Goal: Transaction & Acquisition: Purchase product/service

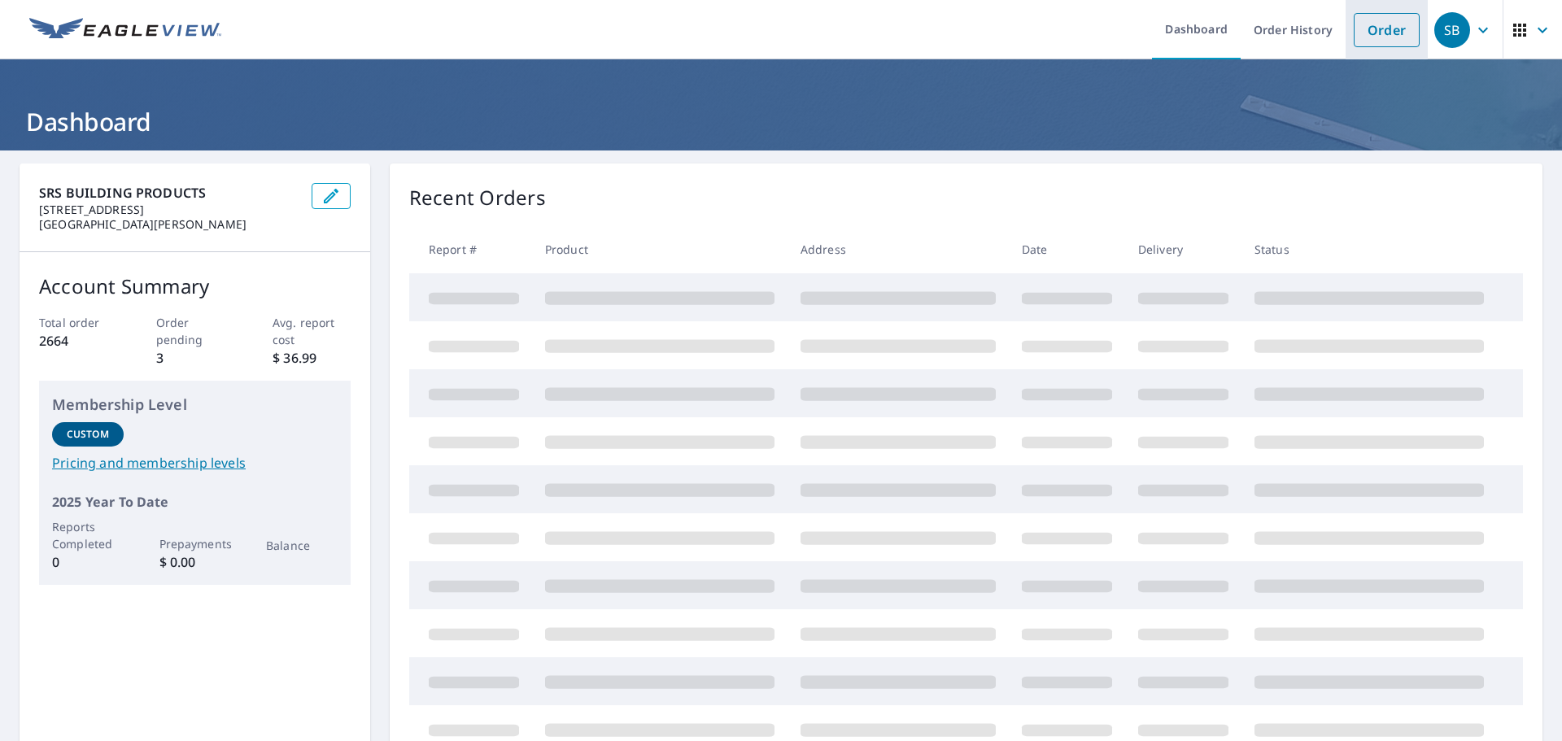
click at [1368, 36] on link "Order" at bounding box center [1387, 30] width 66 height 34
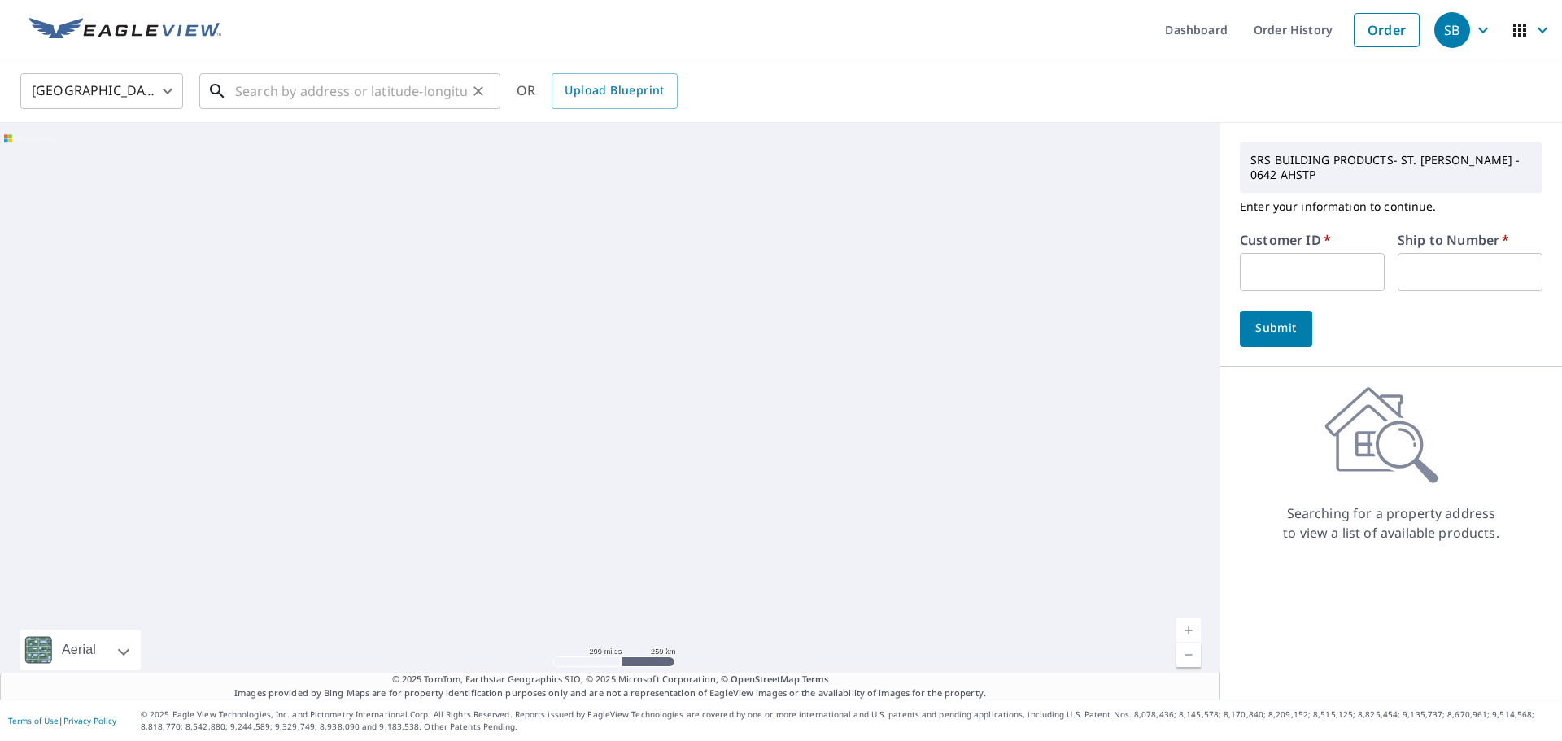
click at [386, 98] on input "text" at bounding box center [351, 91] width 232 height 46
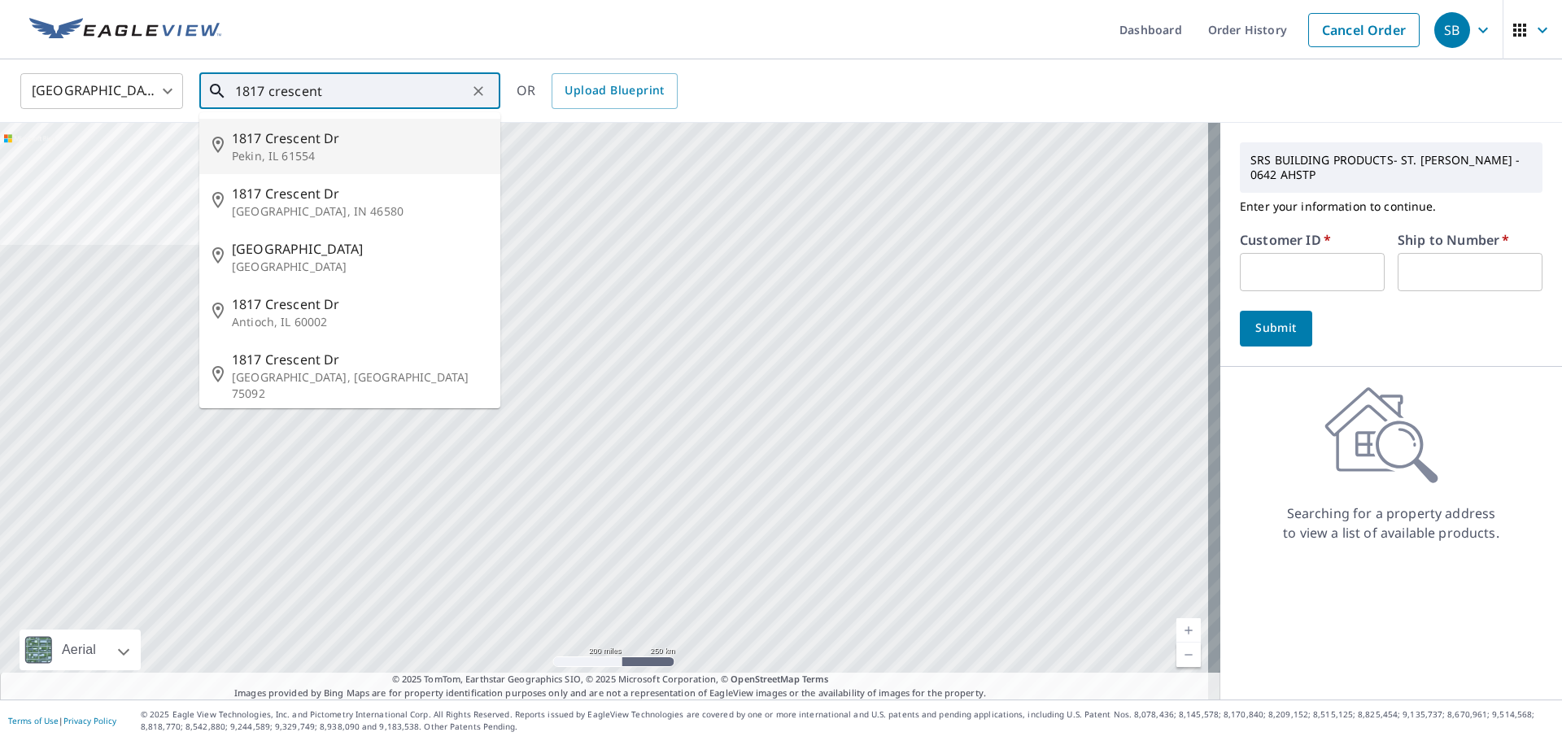
click at [290, 163] on p "Pekin, IL 61554" at bounding box center [359, 156] width 255 height 16
type input "[STREET_ADDRESS][PERSON_NAME]"
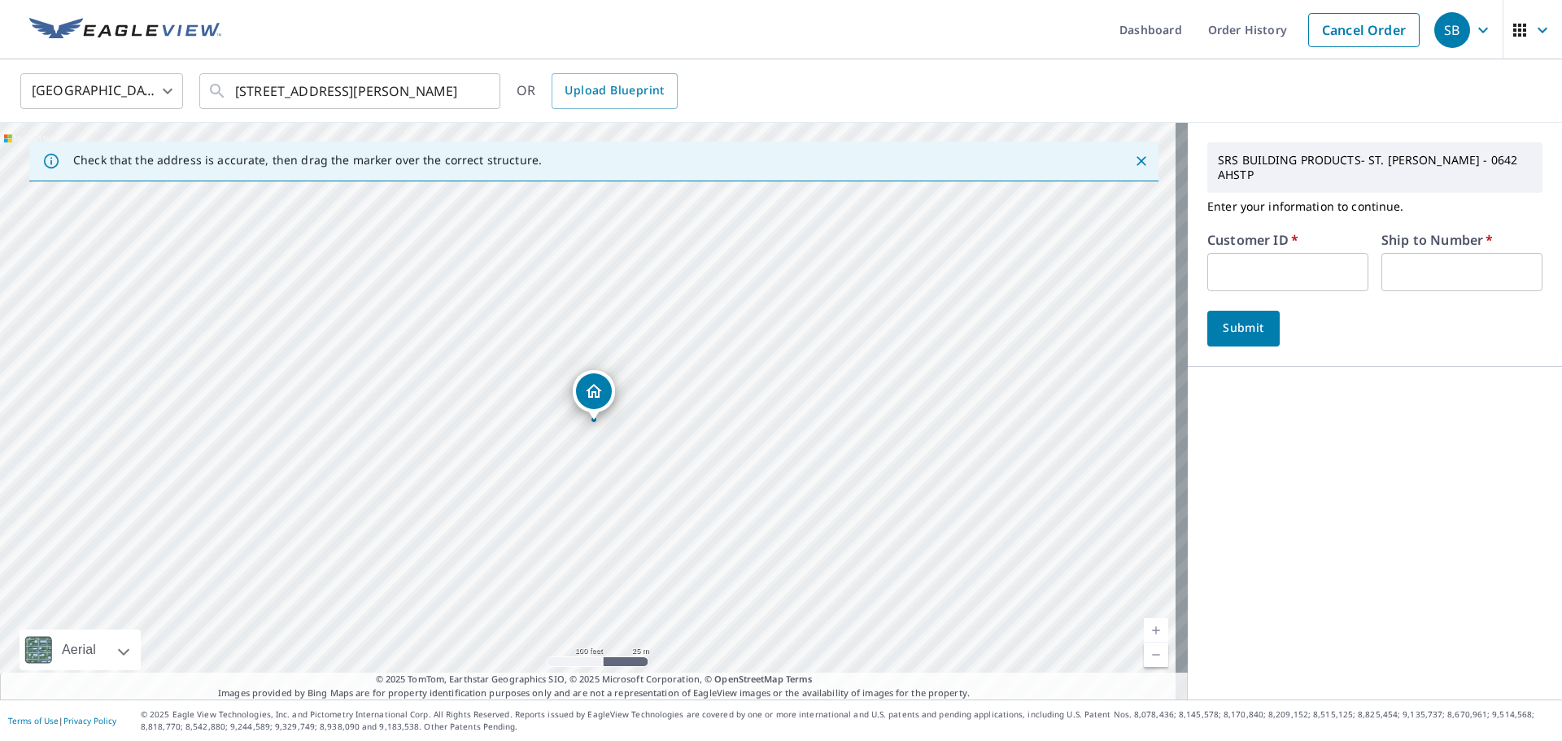
click at [1288, 253] on input "text" at bounding box center [1287, 272] width 161 height 38
type input "rya247"
click at [1409, 255] on input "text" at bounding box center [1461, 272] width 161 height 38
type input "1"
click at [1247, 318] on span "Submit" at bounding box center [1243, 328] width 46 height 20
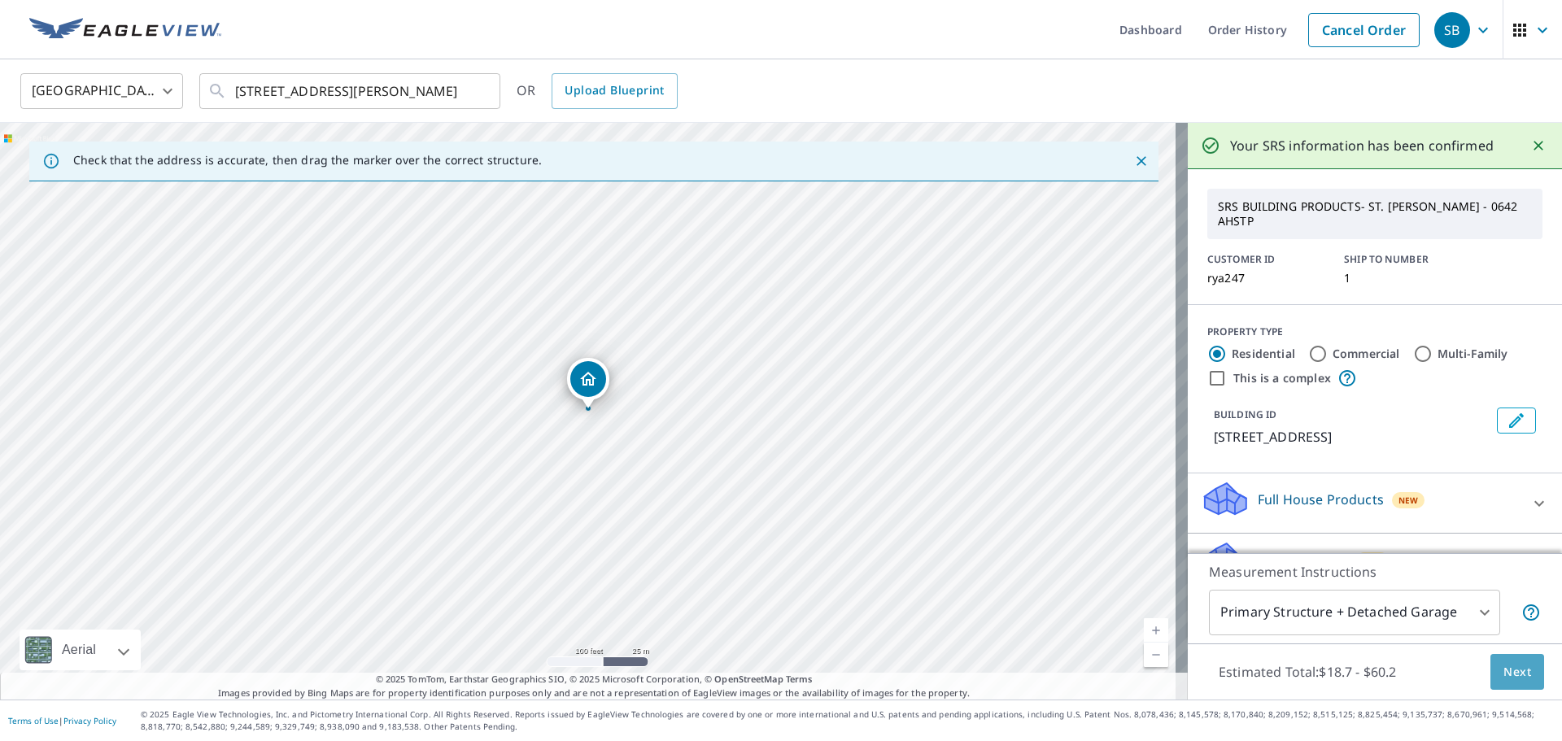
click at [1490, 669] on button "Next" at bounding box center [1517, 672] width 54 height 37
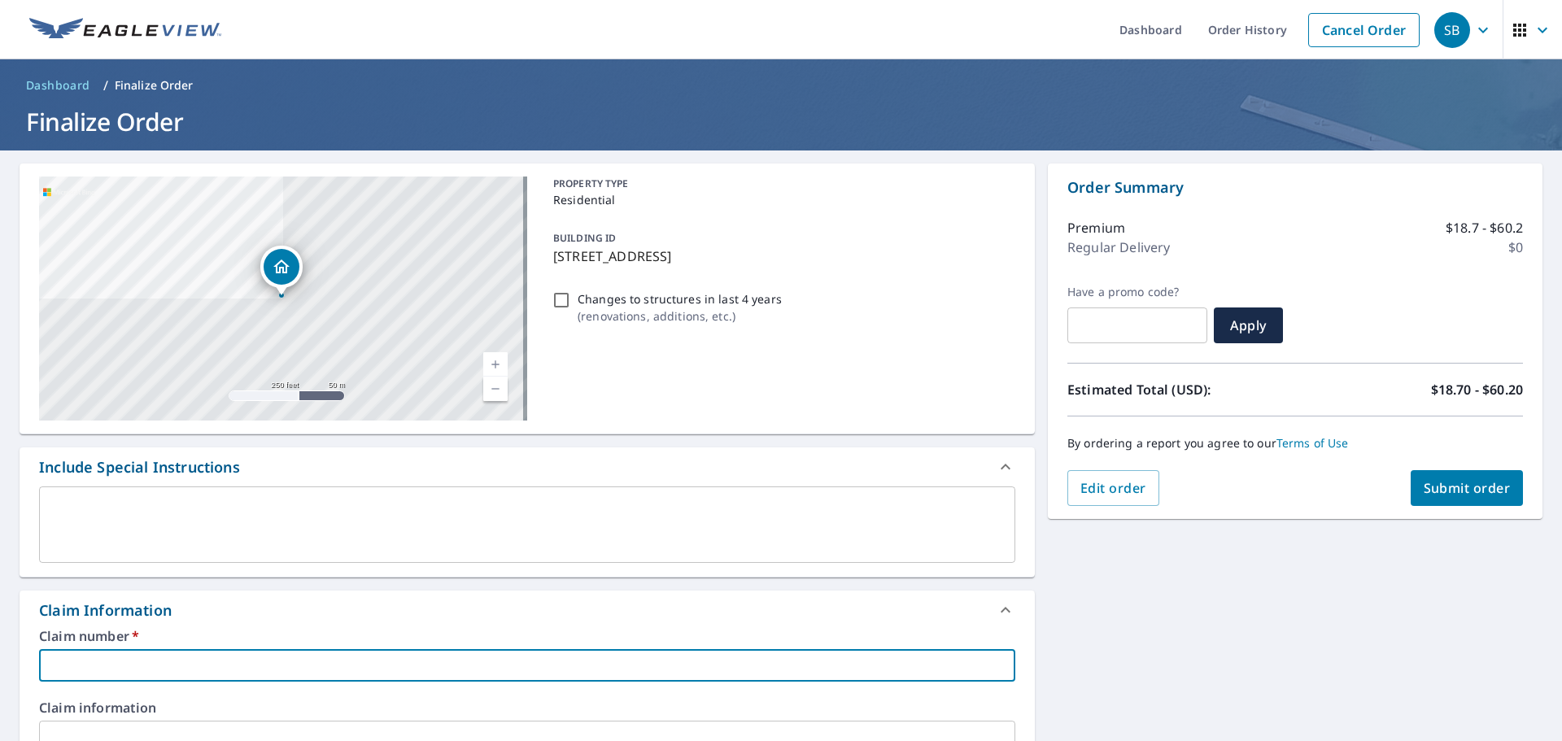
click at [287, 666] on input "text" at bounding box center [527, 665] width 976 height 33
type input "1"
checkbox input "true"
type input "18"
checkbox input "true"
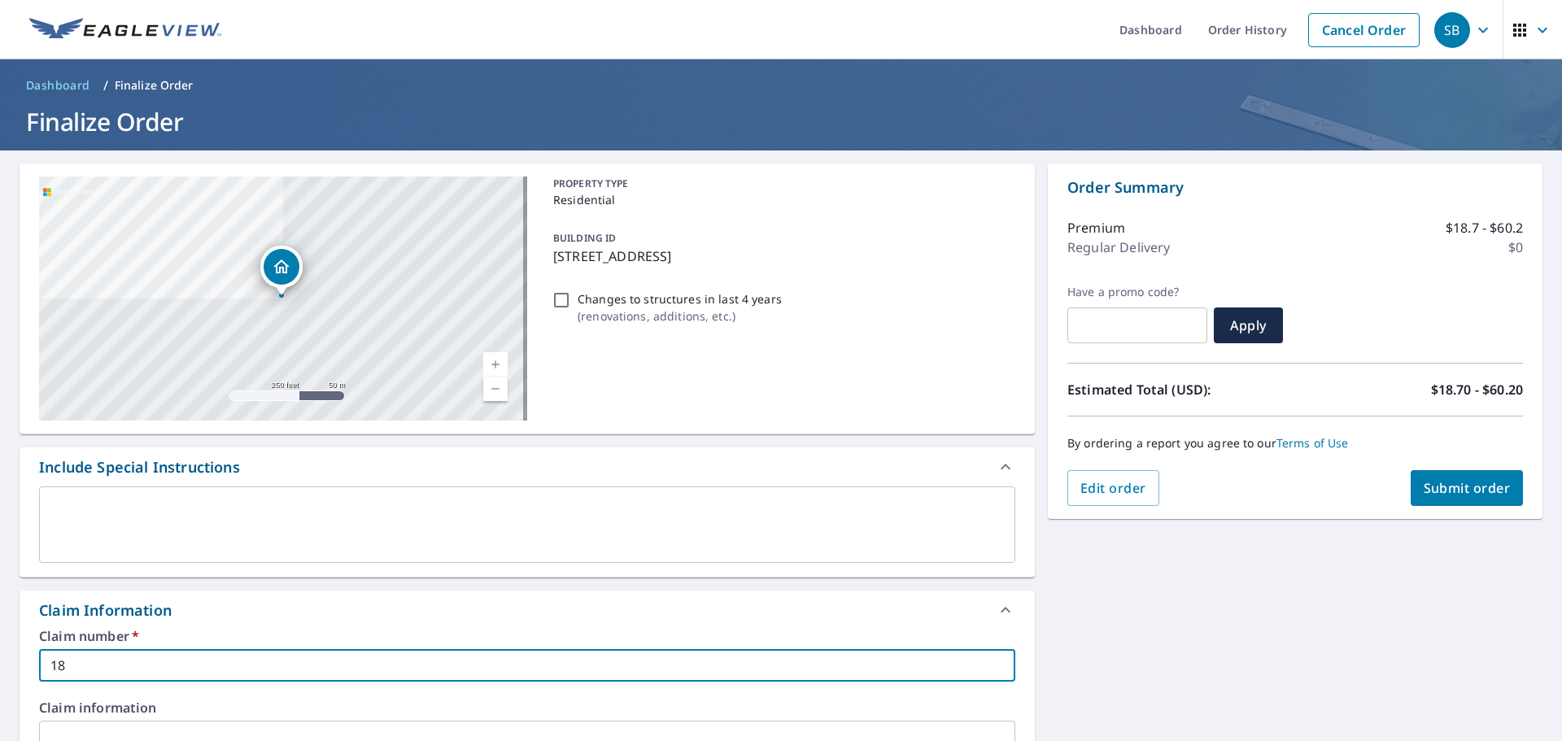
type input "181"
checkbox input "true"
type input "1817"
checkbox input "true"
type input "1817"
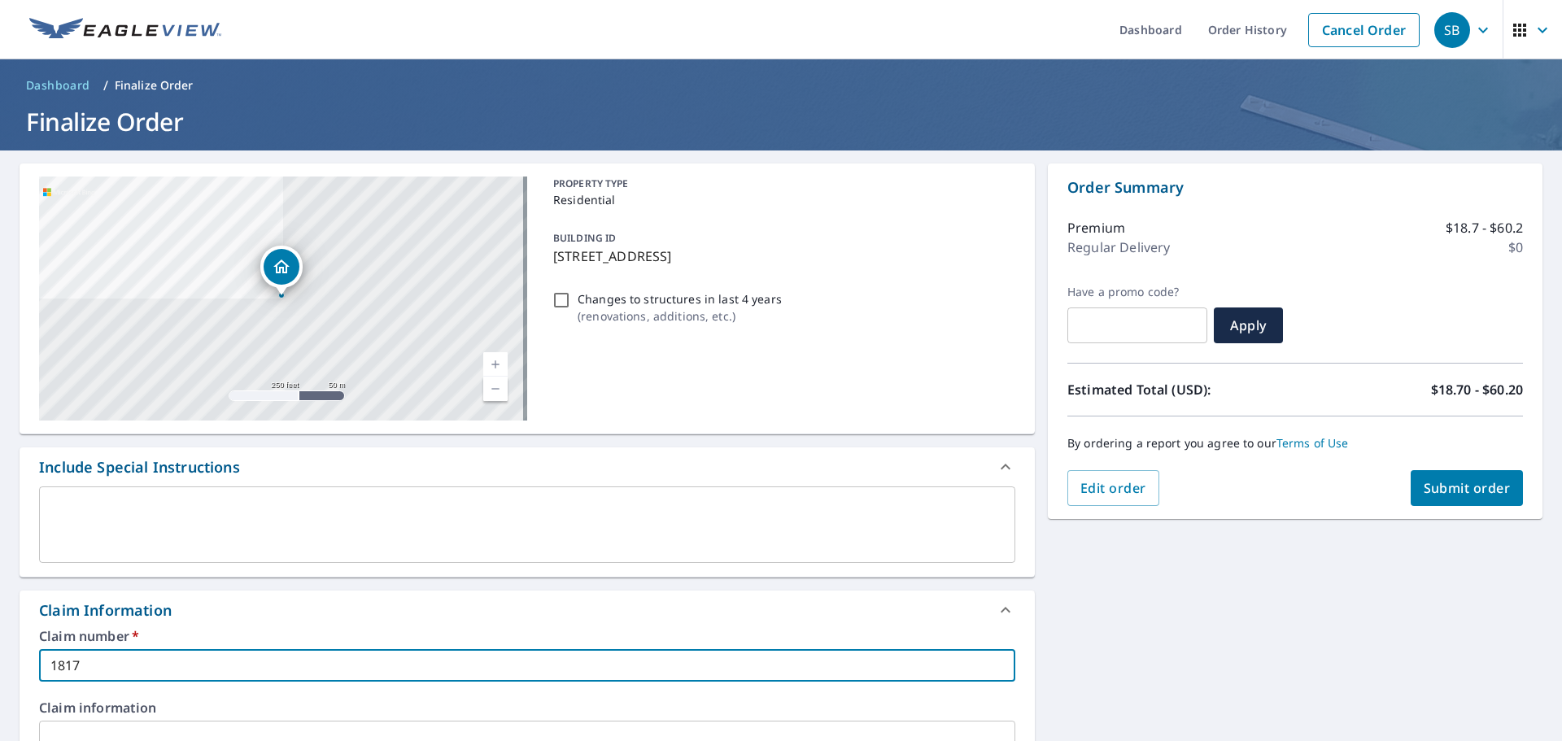
checkbox input "true"
type input "1817 c"
checkbox input "true"
type input "1817 cr"
checkbox input "true"
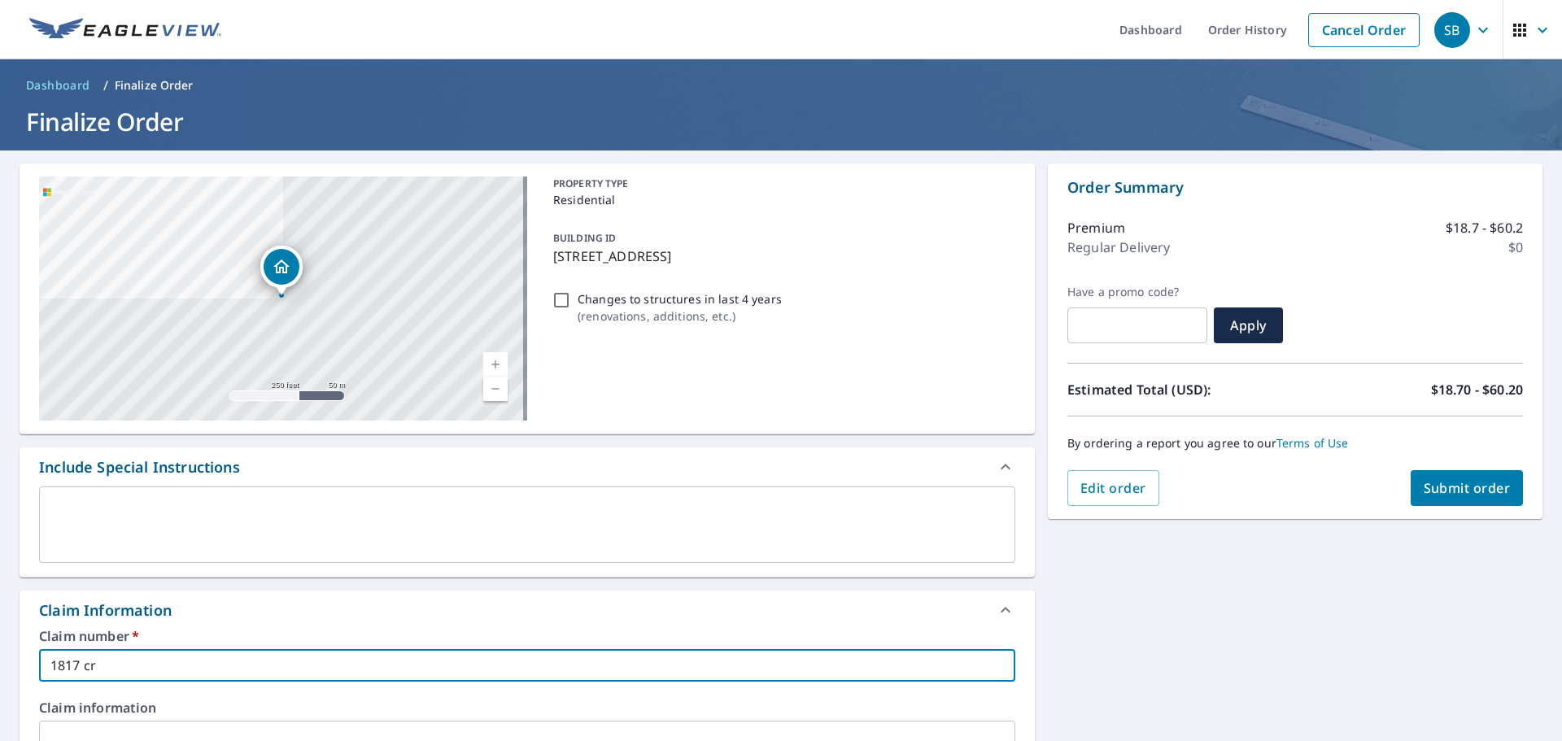
type input "1817 cre"
checkbox input "true"
type input "1817 cres"
checkbox input "true"
type input "1817 cresc"
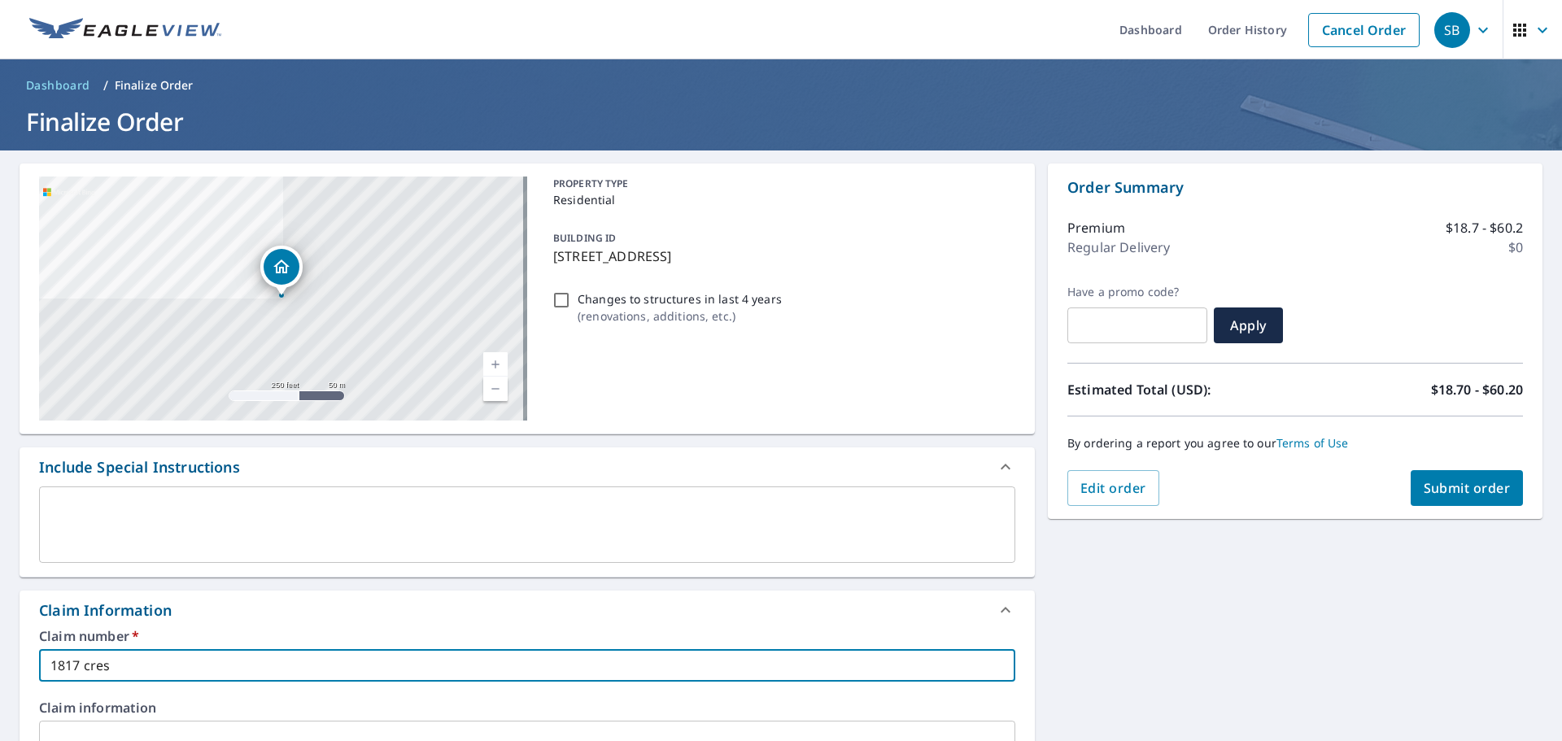
checkbox input "true"
type input "1817 cresce"
checkbox input "true"
type input "1817 crescen"
checkbox input "true"
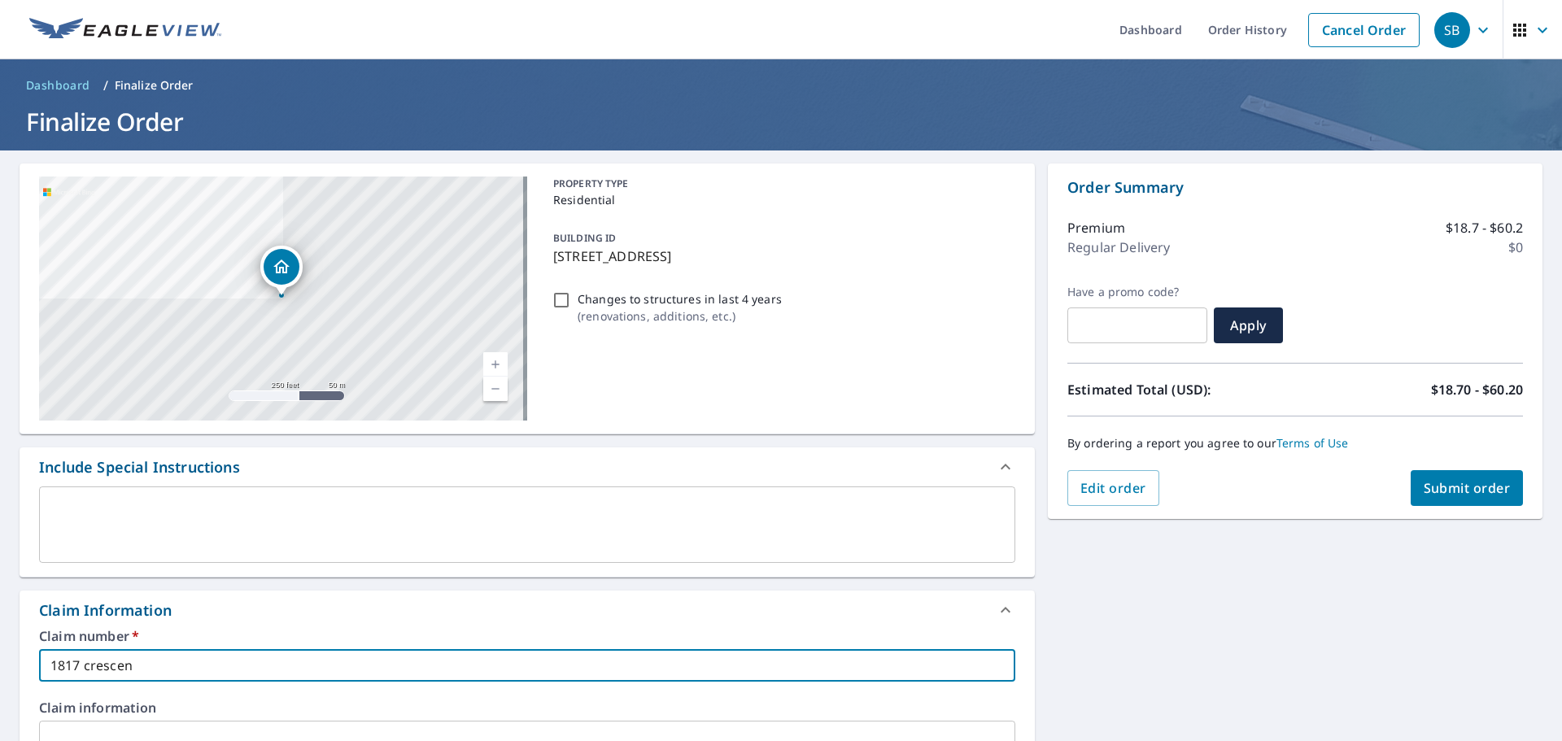
type input "1817 crescent"
checkbox input "true"
type input "1817 crescent"
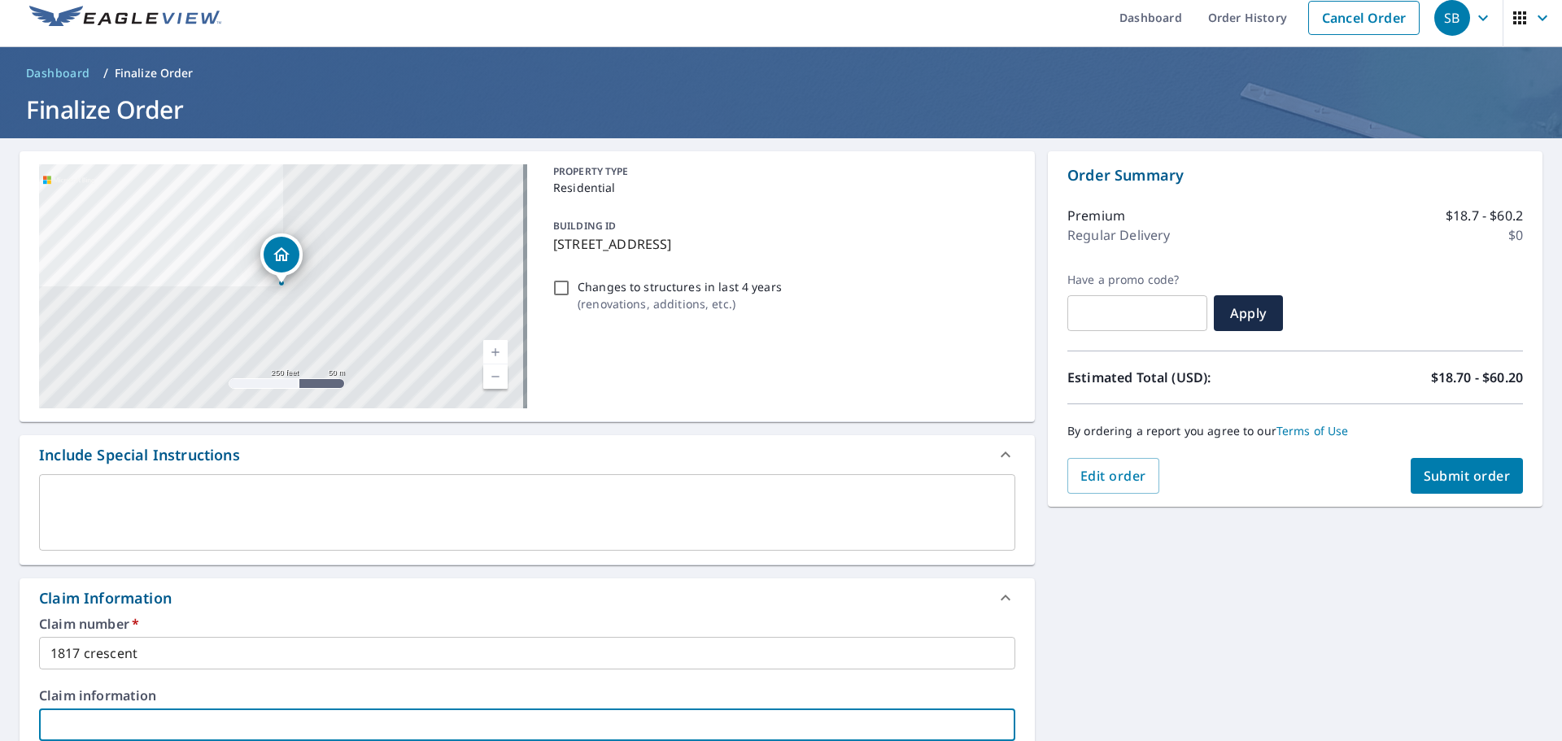
scroll to position [439, 0]
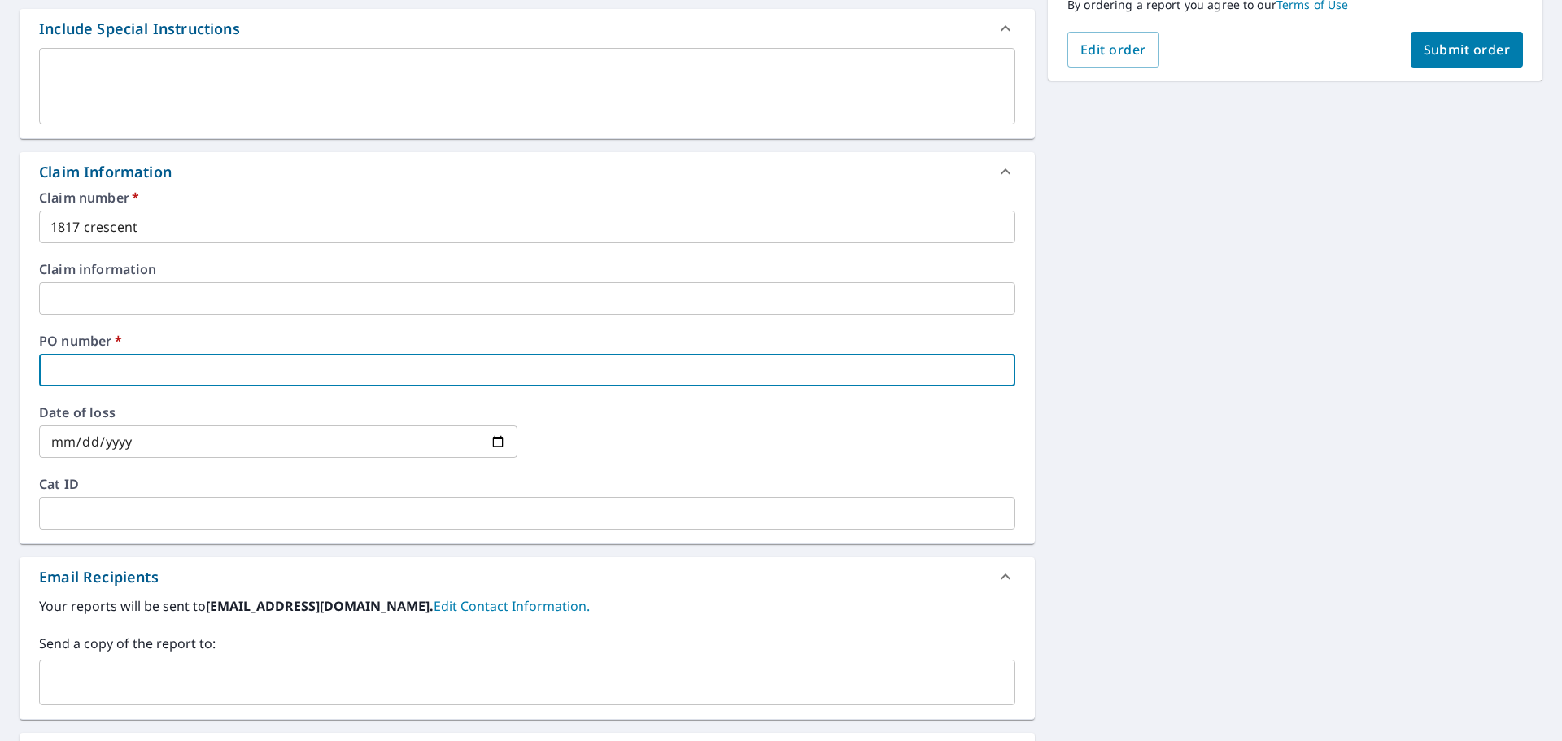
type input "1"
checkbox input "true"
type input "18"
checkbox input "true"
type input "181"
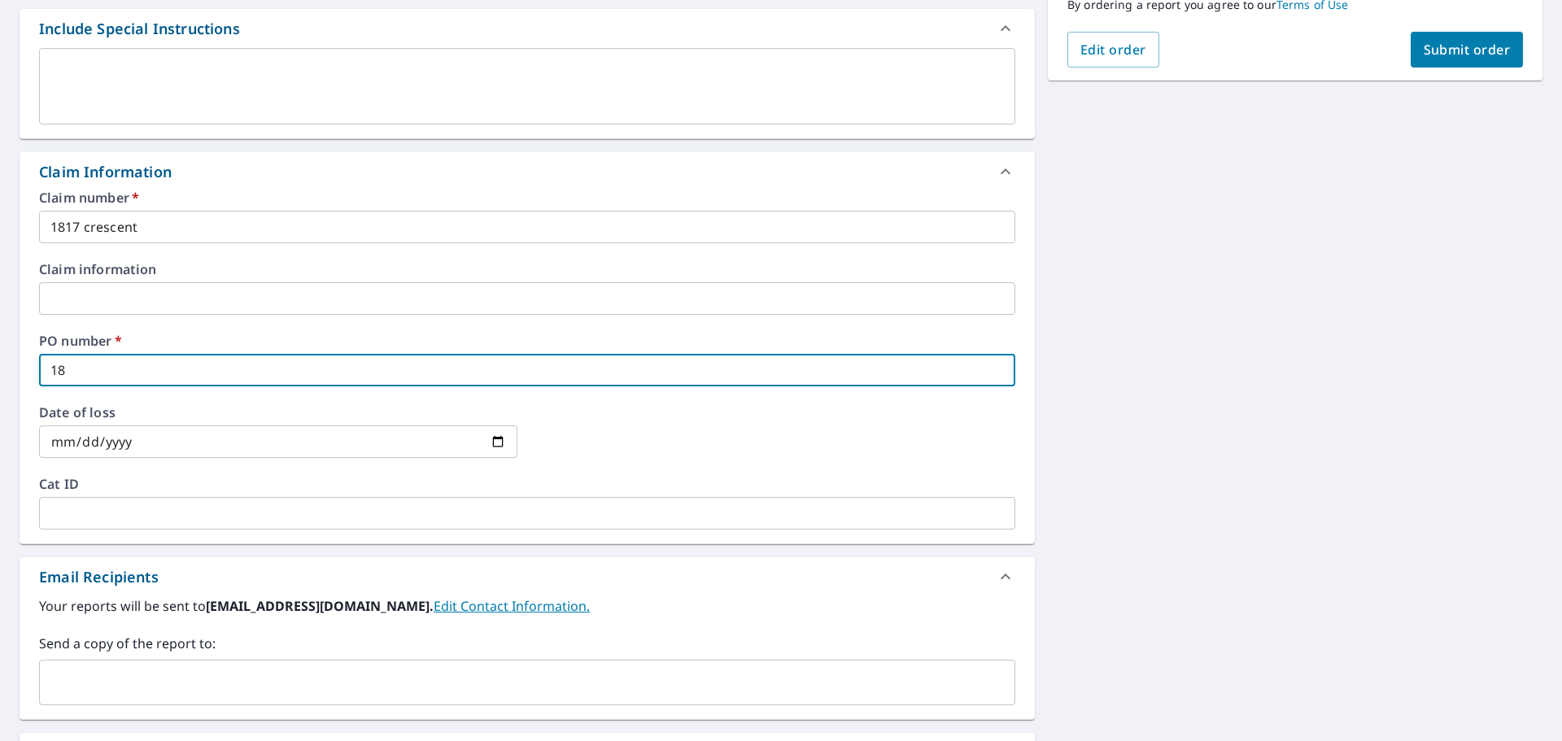
checkbox input "true"
type input "1817"
checkbox input "true"
type input "1817"
checkbox input "true"
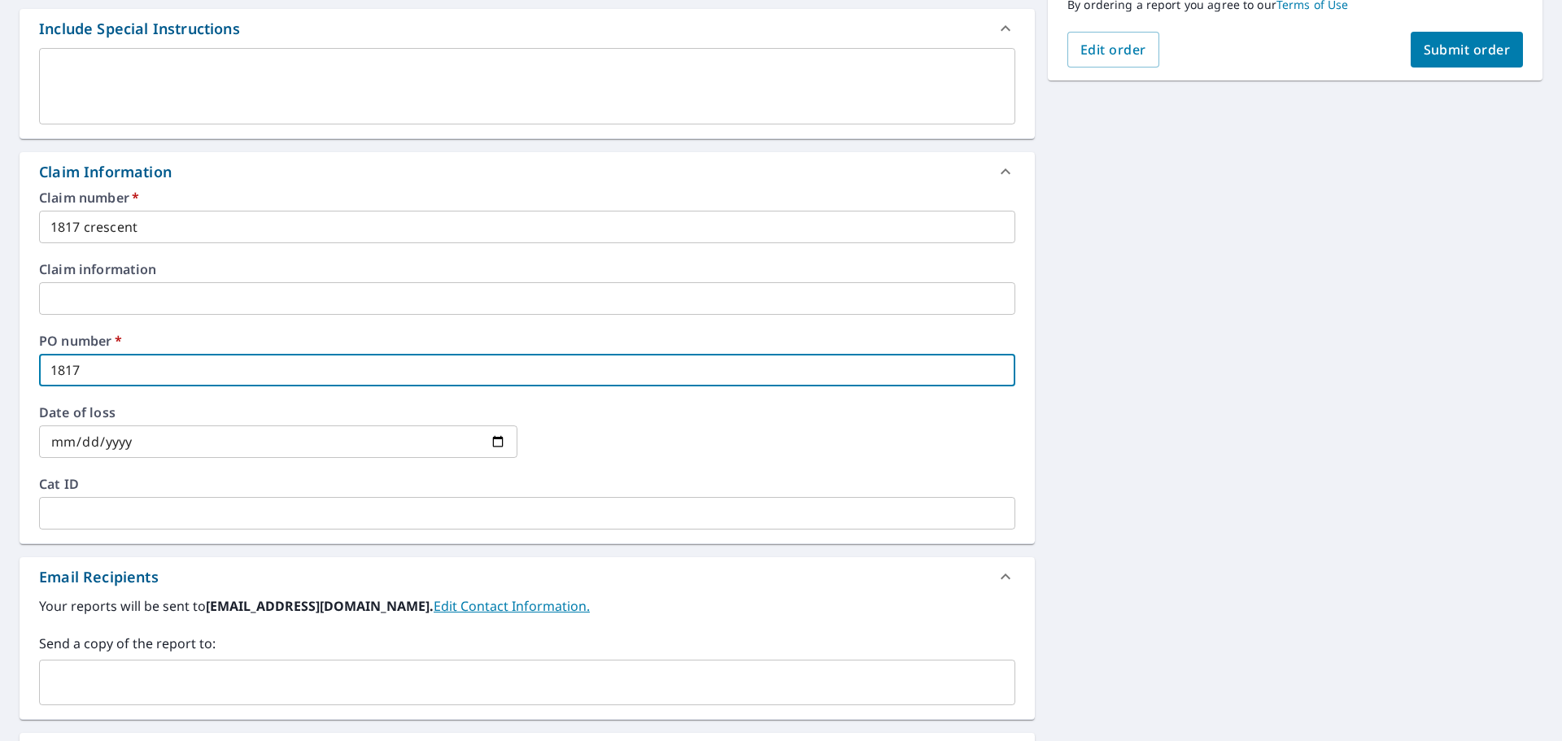
type input "1817 c"
checkbox input "true"
type input "1817 cr"
checkbox input "true"
type input "1817 cre"
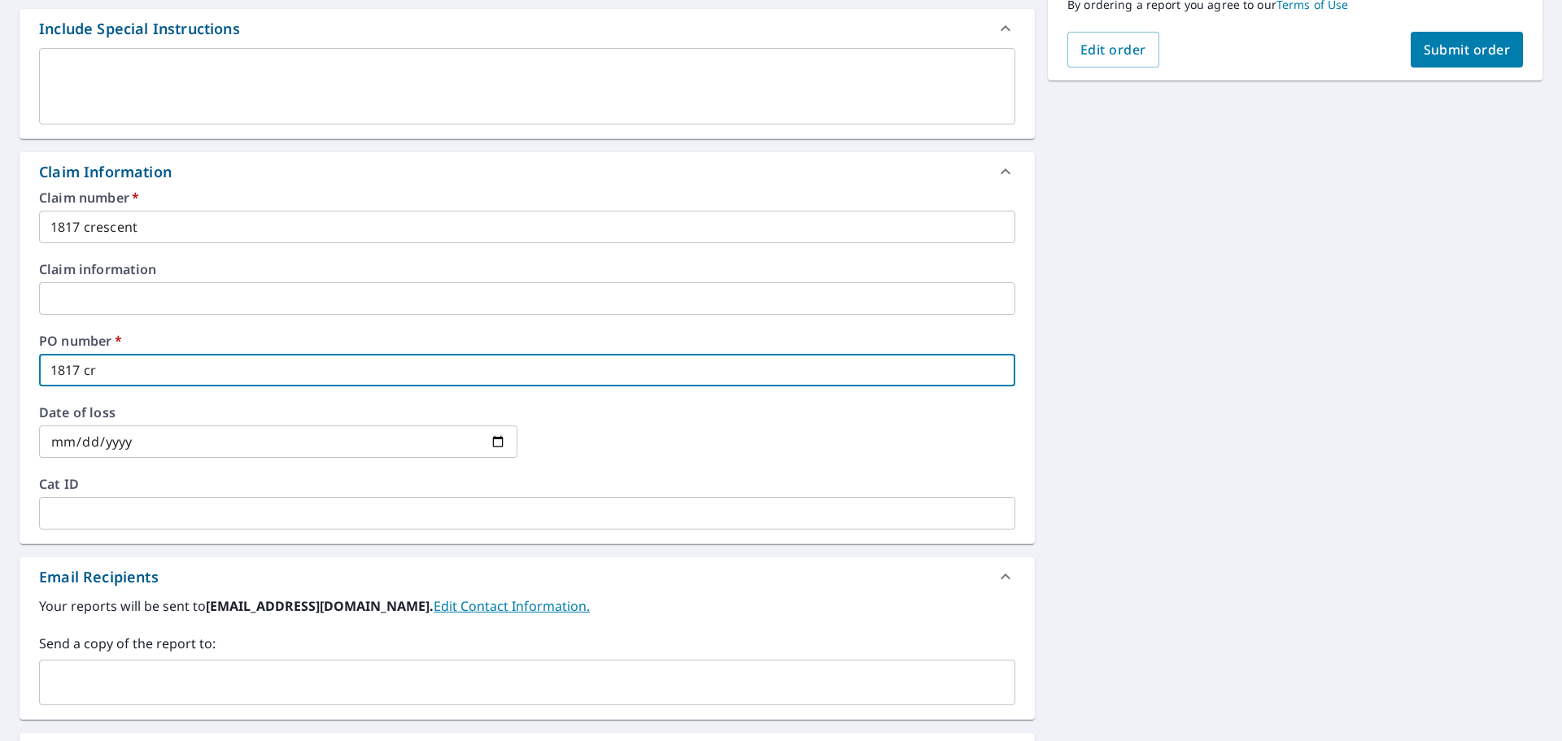
checkbox input "true"
type input "1817 cres"
checkbox input "true"
type input "1817 cresc"
checkbox input "true"
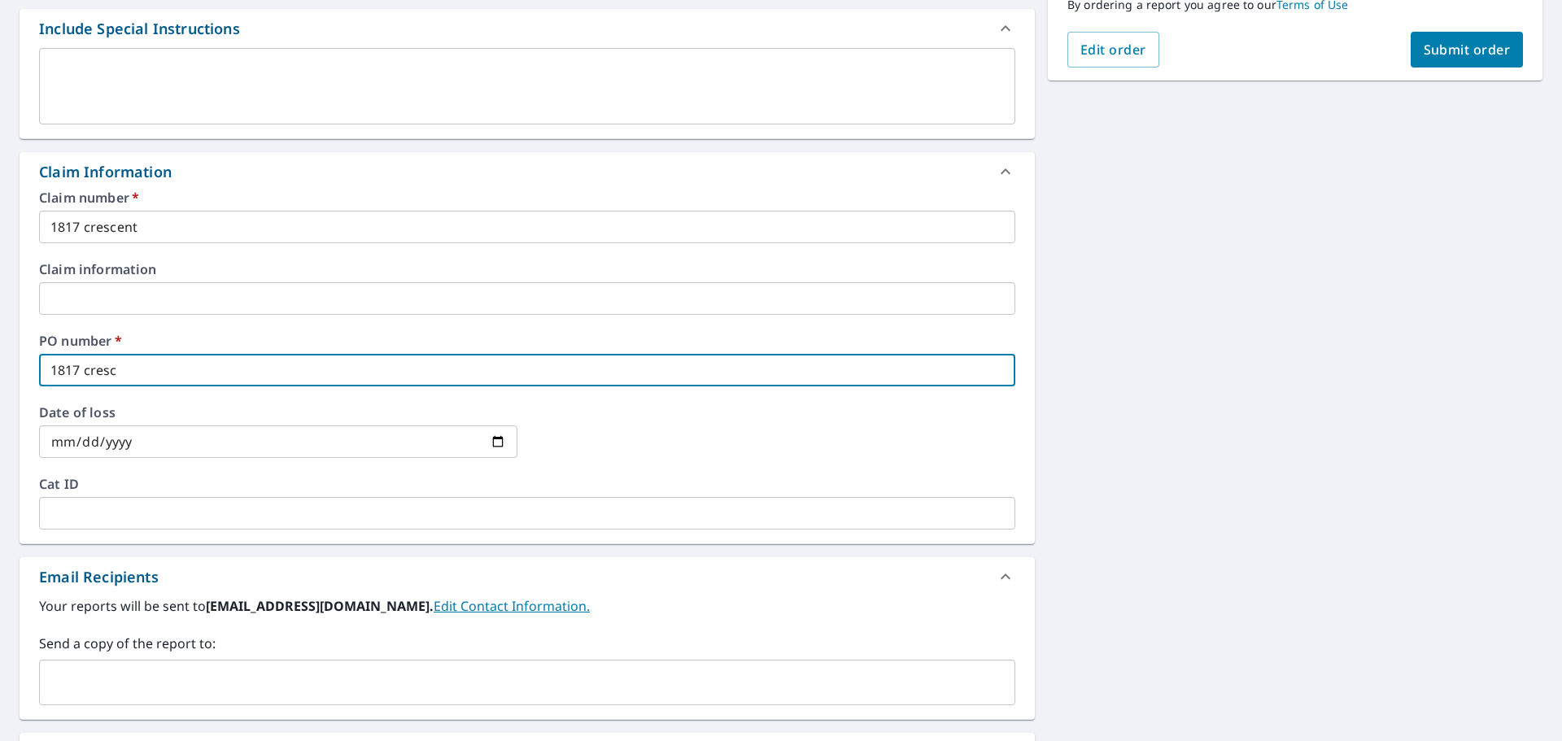
type input "1817 cresce"
checkbox input "true"
type input "1817 crescen"
checkbox input "true"
type input "1817 crescent"
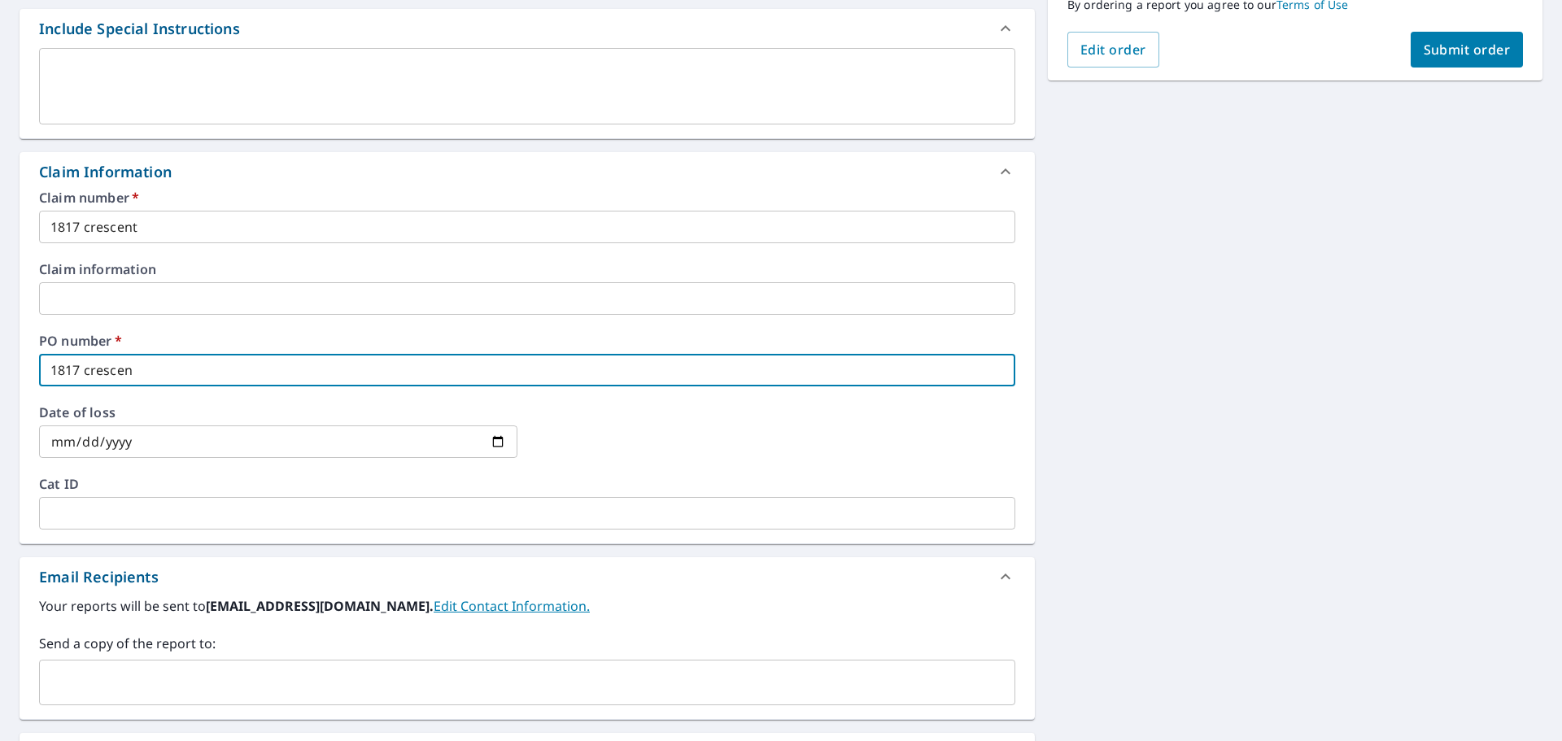
checkbox input "true"
type input "1817 crescent"
click at [298, 658] on div "Send a copy of the report to: ​" at bounding box center [527, 670] width 976 height 72
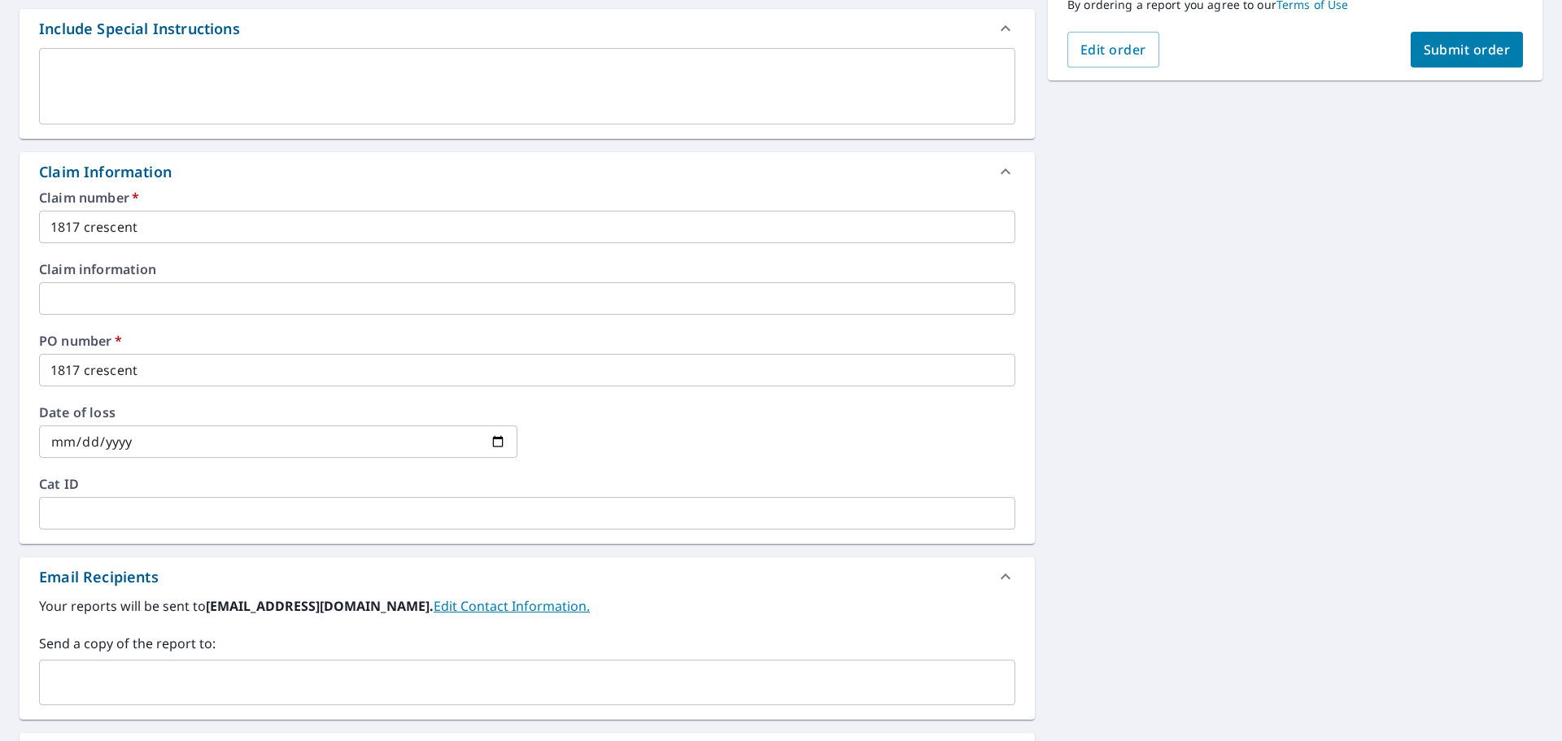
click at [281, 677] on input "text" at bounding box center [514, 682] width 937 height 31
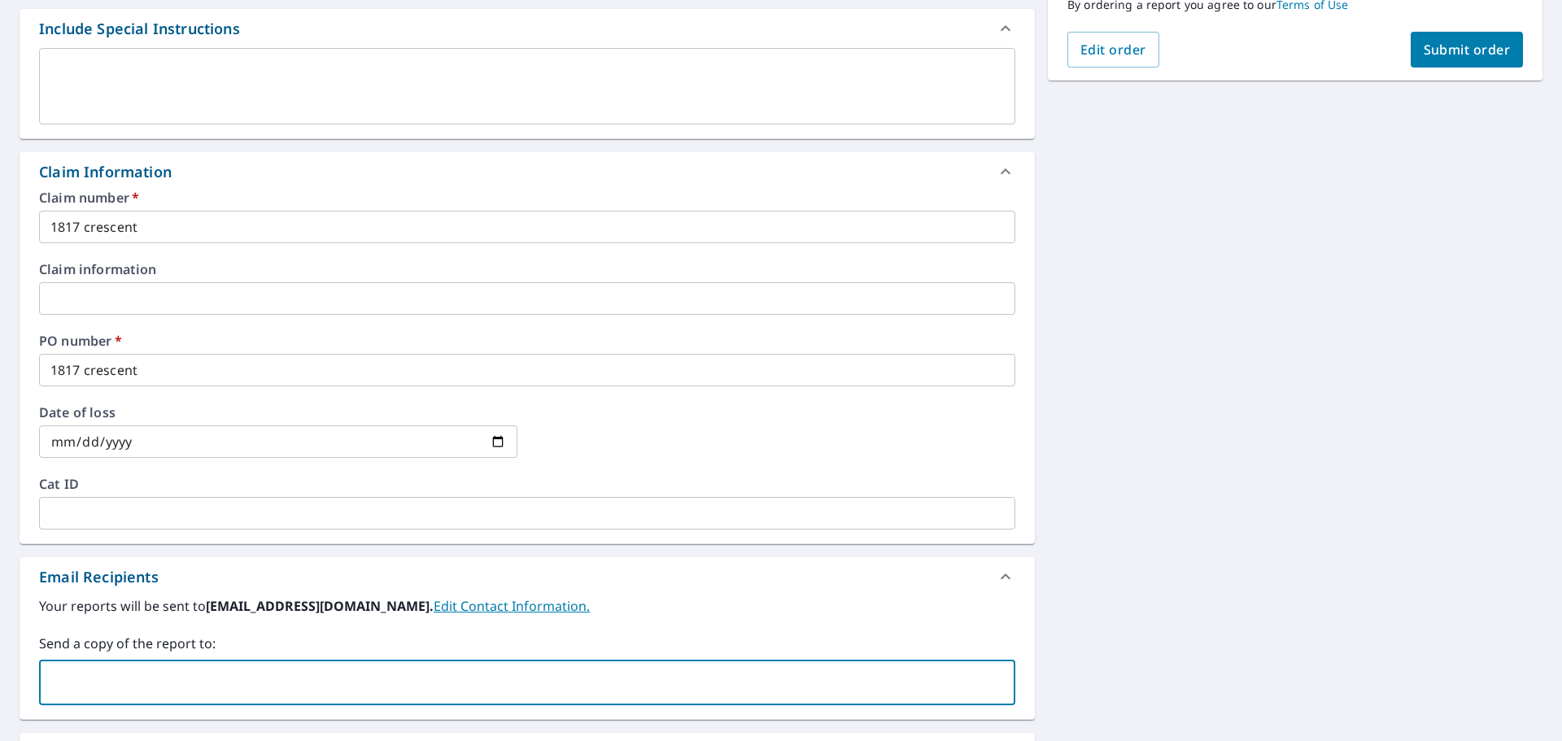
click at [199, 670] on input "text" at bounding box center [514, 682] width 937 height 31
type input "[EMAIL_ADDRESS][DOMAIN_NAME]"
click at [1438, 49] on span "Submit order" at bounding box center [1467, 50] width 87 height 18
checkbox input "true"
